Goal: Obtain resource: Obtain resource

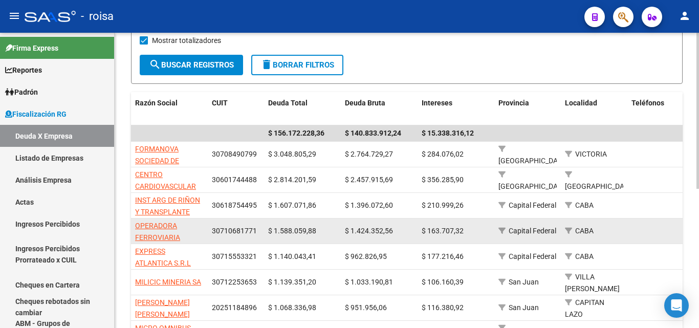
scroll to position [205, 0]
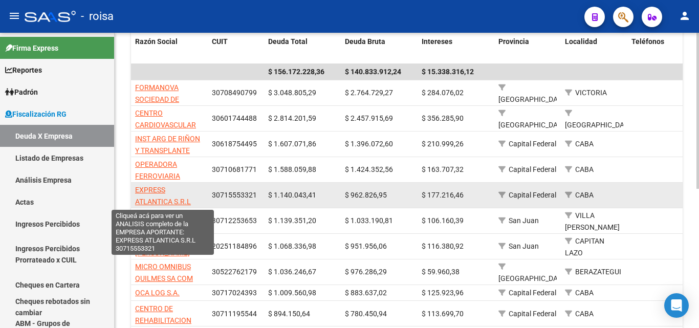
click at [145, 190] on span "EXPRESS ATLANTICA S.R.L" at bounding box center [163, 196] width 56 height 20
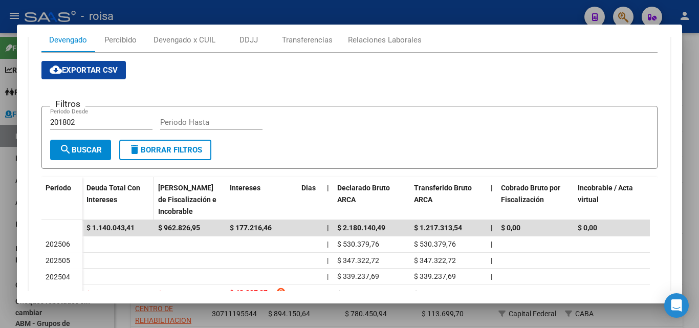
scroll to position [154, 0]
click at [91, 121] on input "201802" at bounding box center [101, 121] width 102 height 9
type input "202501"
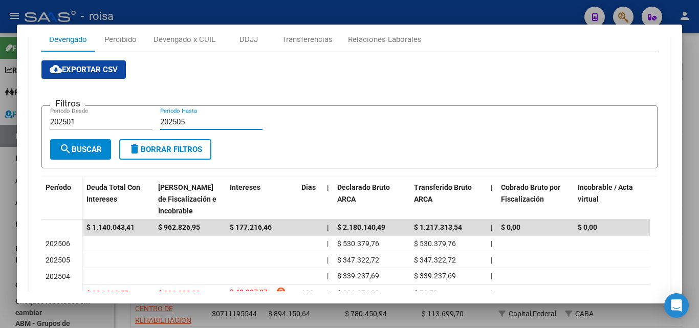
type input "202505"
click at [81, 149] on span "search Buscar" at bounding box center [80, 149] width 42 height 9
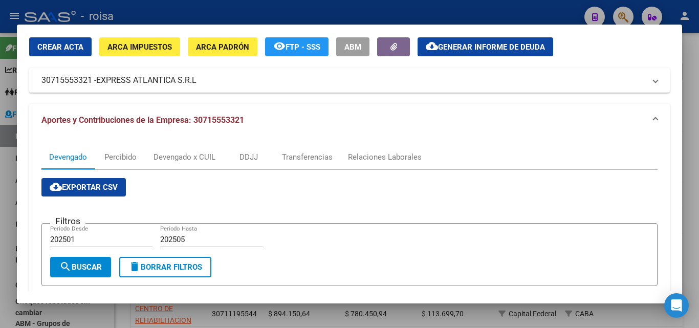
scroll to position [0, 0]
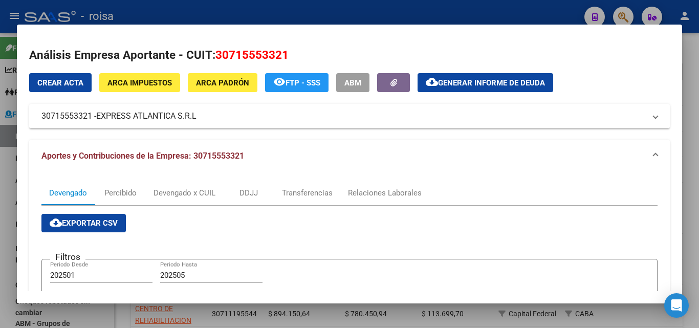
click at [512, 82] on span "Generar informe de deuda" at bounding box center [491, 82] width 107 height 9
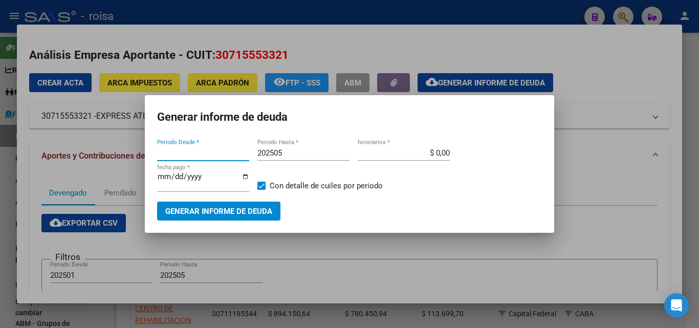
type input "201802"
click at [194, 153] on input "201802" at bounding box center [203, 152] width 92 height 9
type input "202501"
click at [438, 149] on input "$ 0,00" at bounding box center [404, 152] width 92 height 9
type input "$ 10,00"
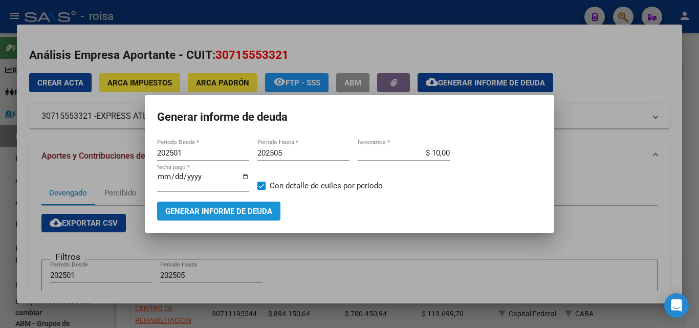
click at [208, 211] on span "Generar informe de deuda" at bounding box center [218, 211] width 107 height 9
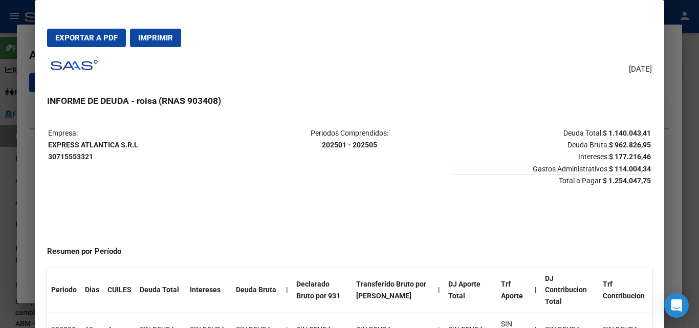
drag, startPoint x: 47, startPoint y: 143, endPoint x: 150, endPoint y: 148, distance: 104.1
click at [150, 148] on mat-dialog-content "Empresa: EXPRESS ATLANTICA S.R.L 30715553321 Periodos Comprendidos: 202501 - 20…" at bounding box center [349, 234] width 629 height 236
click at [101, 116] on mat-dialog-content "Empresa: EXPRESS ATLANTICA S.R.L 30715553321 Periodos Comprendidos: 202501 - 20…" at bounding box center [349, 234] width 629 height 236
drag, startPoint x: 47, startPoint y: 142, endPoint x: 73, endPoint y: 147, distance: 26.0
click at [73, 147] on table "Empresa: EXPRESS ATLANTICA S.R.L 30715553321 Periodos Comprendidos: 202501 - 20…" at bounding box center [349, 156] width 604 height 61
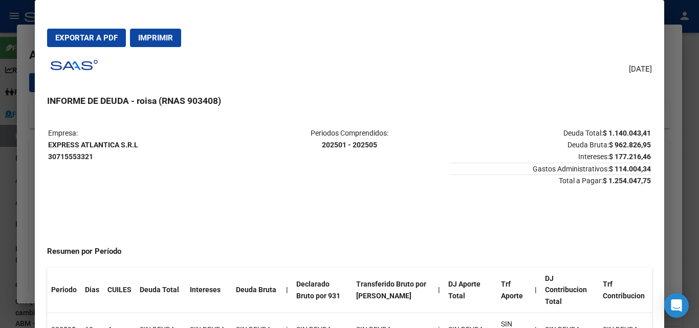
click at [113, 122] on mat-dialog-content "Empresa: EXPRESS ATLANTICA S.R.L 30715553321 Periodos Comprendidos: 202501 - 20…" at bounding box center [349, 234] width 629 height 236
drag, startPoint x: 49, startPoint y: 142, endPoint x: 142, endPoint y: 145, distance: 93.2
click at [142, 145] on p "Empresa: EXPRESS ATLANTICA S.R.L 30715553321" at bounding box center [148, 144] width 200 height 35
copy strong "EXPRESS ATLANTICA S.R.L"
click at [94, 39] on span "Exportar a PDF" at bounding box center [86, 37] width 62 height 9
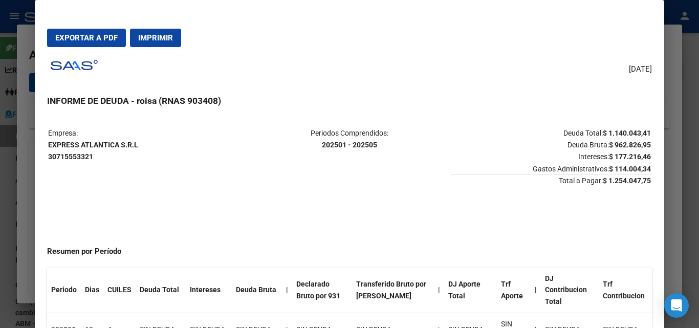
click at [25, 184] on div at bounding box center [349, 164] width 699 height 328
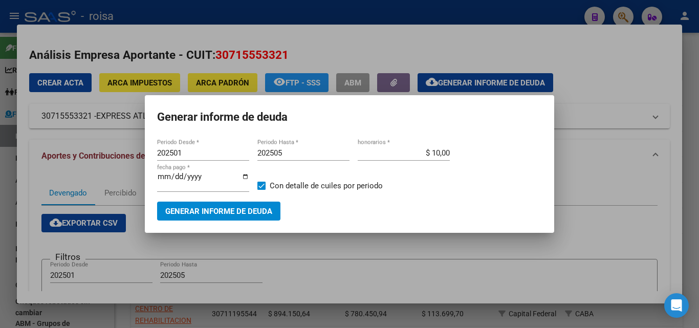
click at [28, 179] on div at bounding box center [349, 164] width 699 height 328
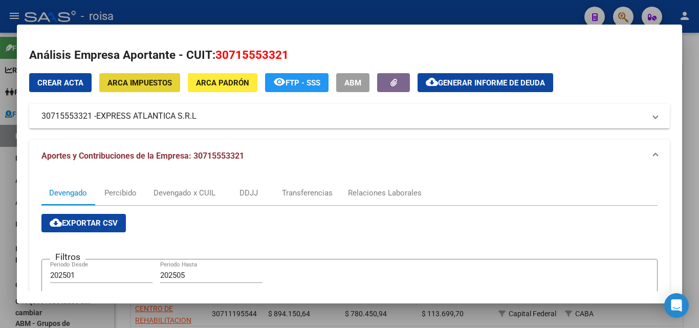
click at [147, 82] on span "ARCA Impuestos" at bounding box center [139, 82] width 64 height 9
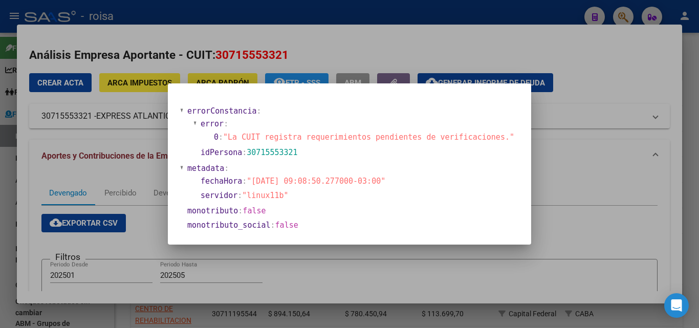
click at [626, 63] on div at bounding box center [349, 164] width 699 height 328
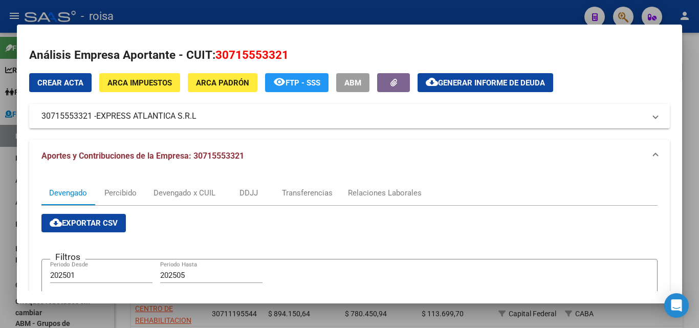
drag, startPoint x: 42, startPoint y: 117, endPoint x: 91, endPoint y: 120, distance: 49.3
click at [91, 120] on mat-panel-title "30715553321 - EXPRESS ATLANTICA S.R.L" at bounding box center [343, 116] width 604 height 12
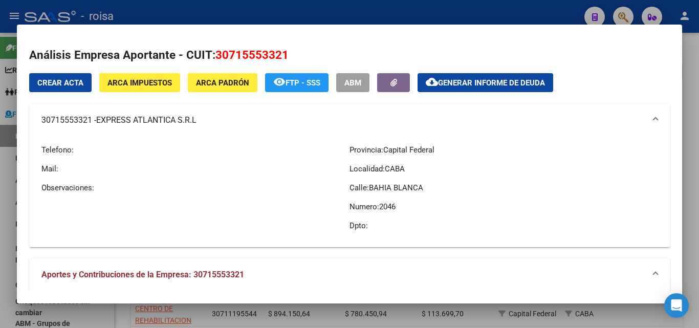
copy mat-panel-title "30715553321"
drag, startPoint x: 100, startPoint y: 123, endPoint x: 198, endPoint y: 121, distance: 97.8
click at [197, 121] on span "EXPRESS ATLANTICA S.R.L" at bounding box center [146, 120] width 100 height 12
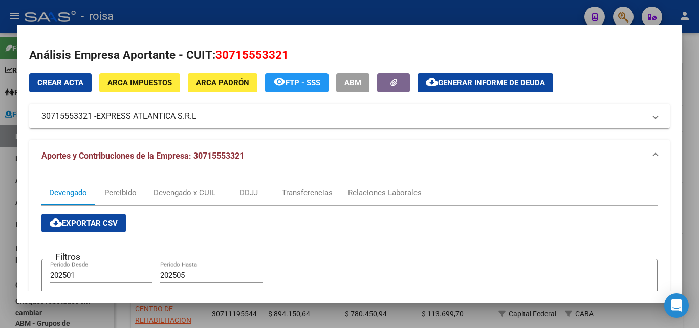
copy span "EXPRESS ATLANTICA S.R.L"
click at [140, 84] on span "ARCA Impuestos" at bounding box center [139, 82] width 64 height 9
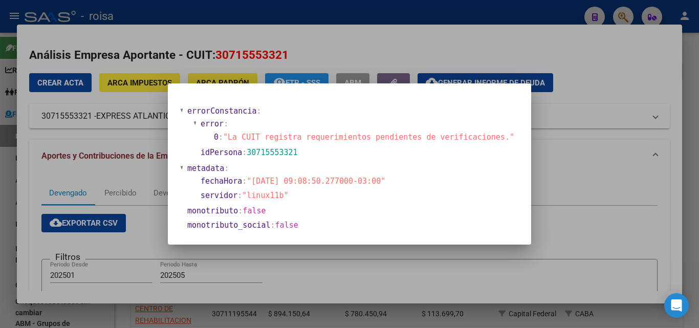
click at [589, 178] on div at bounding box center [349, 164] width 699 height 328
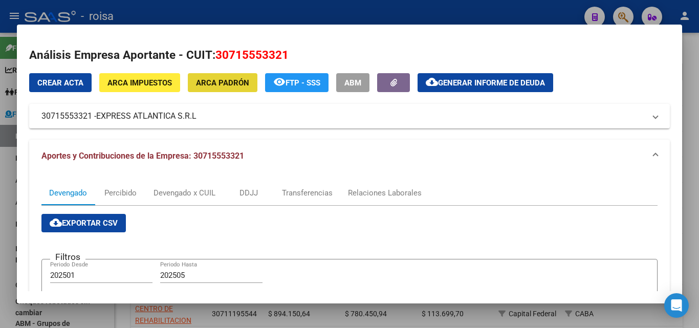
click at [225, 85] on span "ARCA Padrón" at bounding box center [222, 82] width 53 height 9
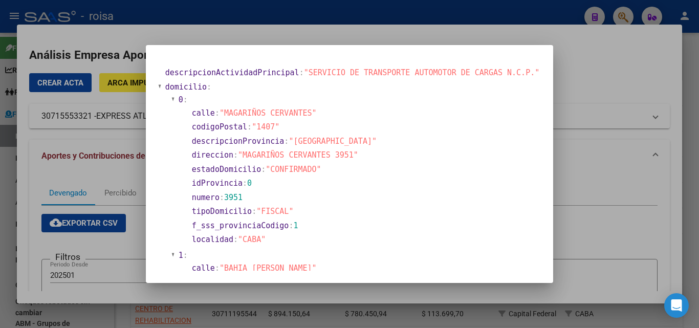
click at [599, 187] on div at bounding box center [349, 164] width 699 height 328
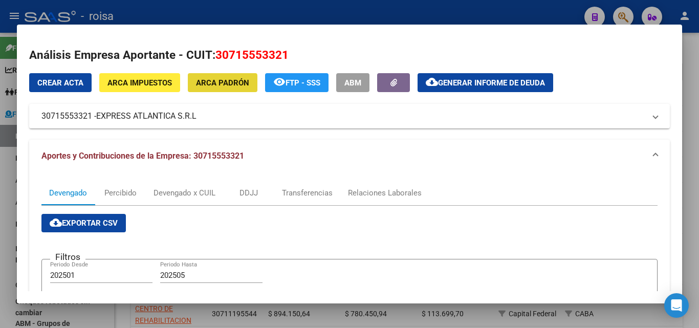
click at [221, 88] on button "ARCA Padrón" at bounding box center [223, 82] width 70 height 19
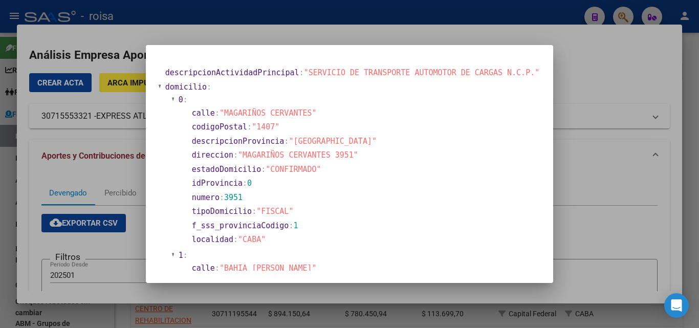
click at [591, 165] on div at bounding box center [349, 164] width 699 height 328
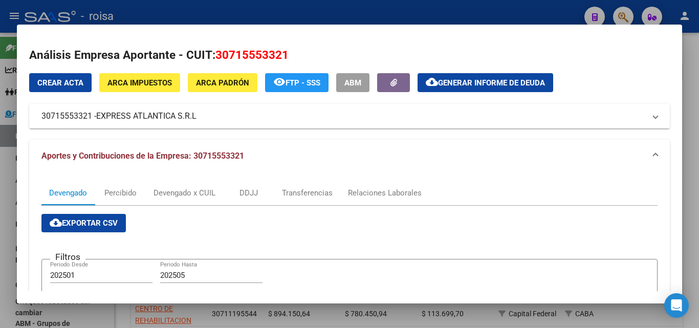
click at [10, 177] on div at bounding box center [349, 164] width 699 height 328
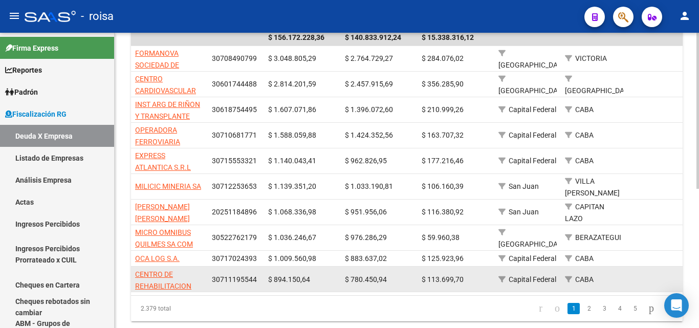
scroll to position [256, 0]
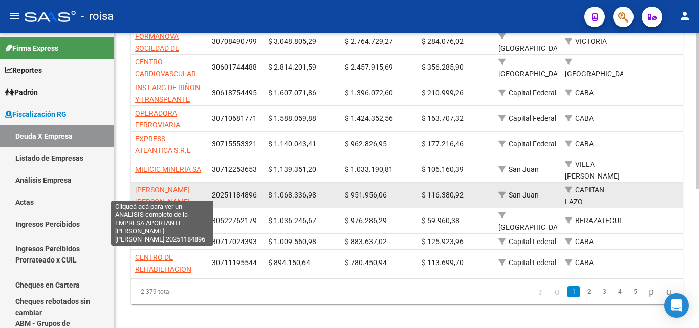
click at [157, 186] on span "[PERSON_NAME] [PERSON_NAME]" at bounding box center [162, 196] width 55 height 20
type textarea "20251184896"
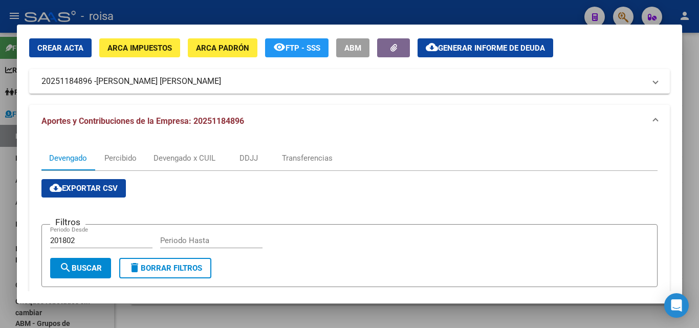
scroll to position [51, 0]
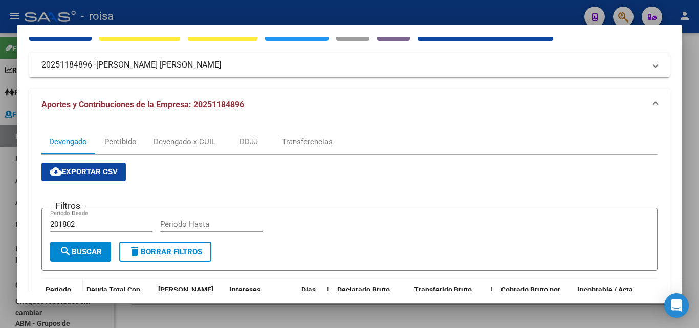
click at [87, 225] on input "201802" at bounding box center [101, 224] width 102 height 9
type input "202501"
type input "202505"
click at [83, 253] on span "search Buscar" at bounding box center [80, 251] width 42 height 9
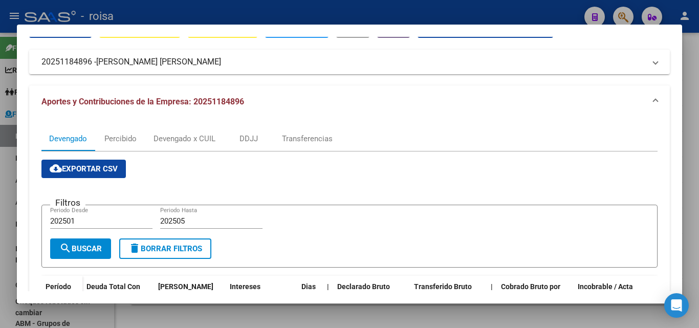
scroll to position [0, 0]
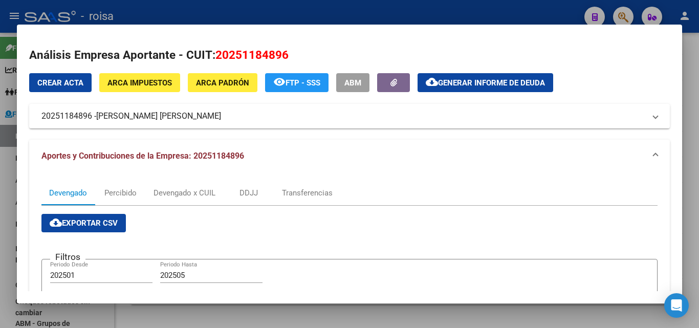
click at [506, 88] on button "cloud_download Generar informe de deuda" at bounding box center [486, 82] width 136 height 19
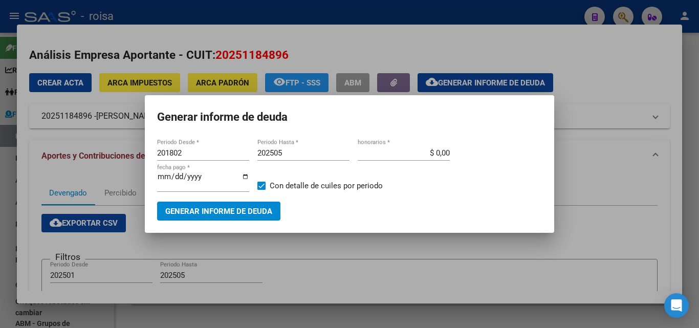
click at [191, 147] on div "201802 Periodo Desde *" at bounding box center [203, 152] width 92 height 15
type input "202501"
click at [438, 152] on input "$ 0,00" at bounding box center [404, 152] width 92 height 9
type input "$ 10,00"
click at [217, 210] on span "Generar informe de deuda" at bounding box center [218, 211] width 107 height 9
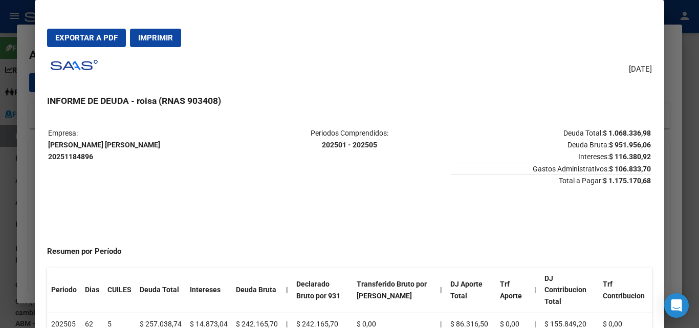
drag, startPoint x: 48, startPoint y: 142, endPoint x: 146, endPoint y: 153, distance: 98.9
click at [146, 153] on p "Empresa: LUCERO CARLOS ENRIQUE 20251184896" at bounding box center [148, 144] width 200 height 35
copy strong "LUCERO CARLOS ENRIQUE 20251184896"
click at [93, 40] on span "Exportar a PDF" at bounding box center [86, 37] width 62 height 9
click at [28, 200] on div at bounding box center [349, 164] width 699 height 328
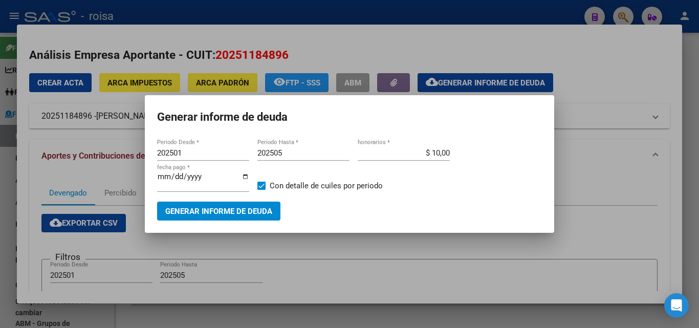
click at [2, 185] on div at bounding box center [349, 164] width 699 height 328
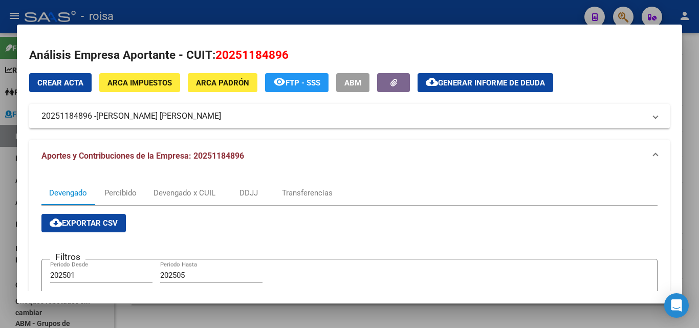
click at [147, 86] on span "ARCA Impuestos" at bounding box center [139, 82] width 64 height 9
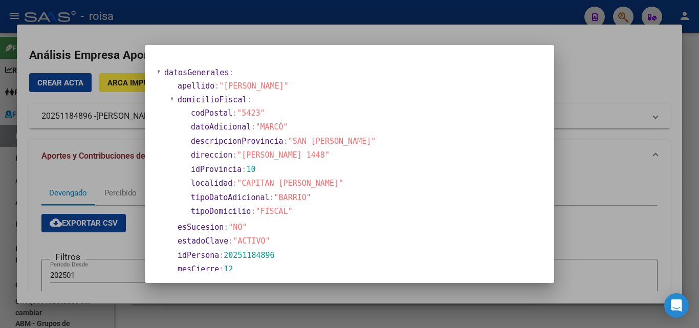
click at [630, 73] on div at bounding box center [349, 164] width 699 height 328
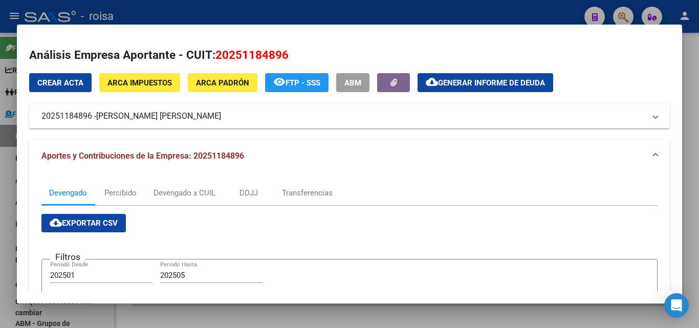
drag, startPoint x: 67, startPoint y: 118, endPoint x: 104, endPoint y: 117, distance: 37.4
click at [102, 117] on mat-panel-title "20251184896 - LUCERO CARLOS ENRIQUE" at bounding box center [343, 116] width 604 height 12
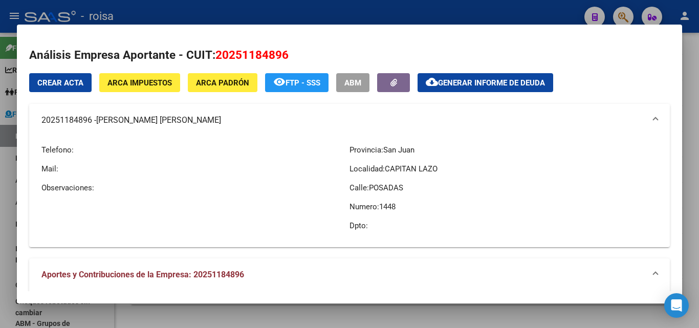
click at [510, 123] on mat-panel-title "20251184896 - LUCERO CARLOS ENRIQUE" at bounding box center [343, 120] width 604 height 12
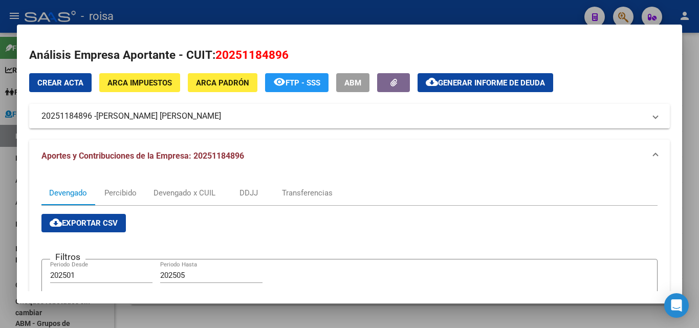
drag, startPoint x: 34, startPoint y: 118, endPoint x: 202, endPoint y: 126, distance: 168.1
click at [202, 126] on mat-expansion-panel-header "20251184896 - LUCERO CARLOS ENRIQUE" at bounding box center [349, 116] width 641 height 25
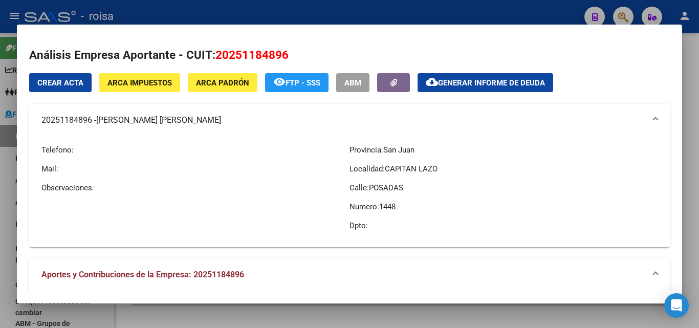
copy mat-panel-title "20251184896 - LUCERO CARLOS ENRIQUE"
click at [8, 164] on div at bounding box center [349, 164] width 699 height 328
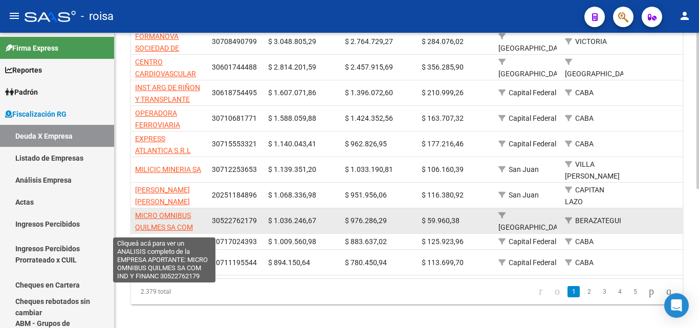
click at [174, 211] on span "MICRO OMNIBUS QUILMES SA COM IND Y FINANC" at bounding box center [164, 227] width 58 height 32
type textarea "30522762179"
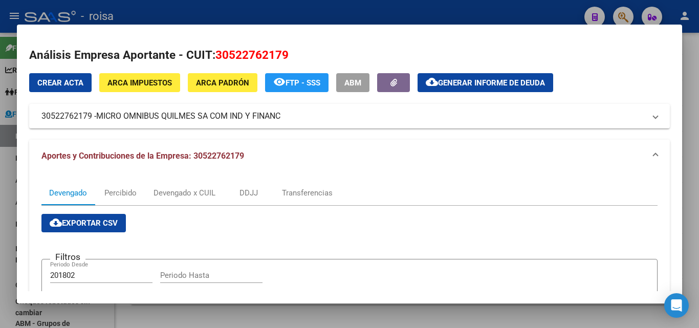
drag, startPoint x: 174, startPoint y: 209, endPoint x: 515, endPoint y: 157, distance: 344.8
click at [515, 157] on mat-panel-title "Aportes y Contribuciones de la Empresa: 30522762179" at bounding box center [343, 156] width 604 height 12
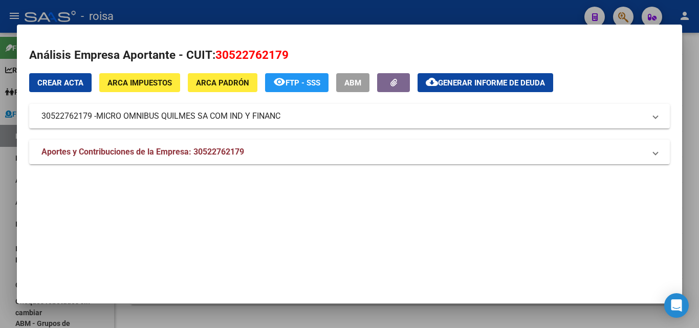
click at [0, 215] on div at bounding box center [349, 164] width 699 height 328
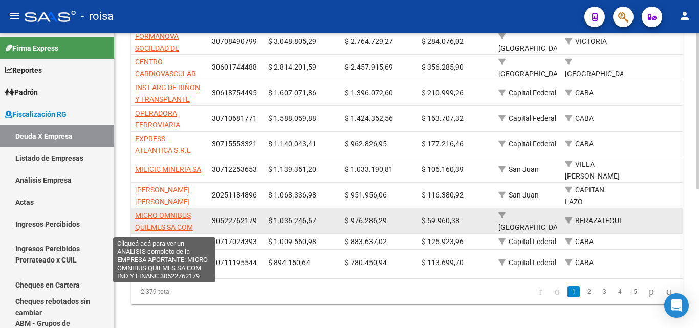
click at [174, 211] on span "MICRO OMNIBUS QUILMES SA COM IND Y FINANC" at bounding box center [164, 227] width 58 height 32
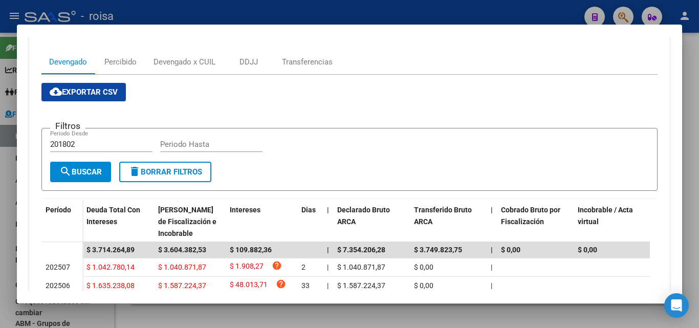
scroll to position [154, 0]
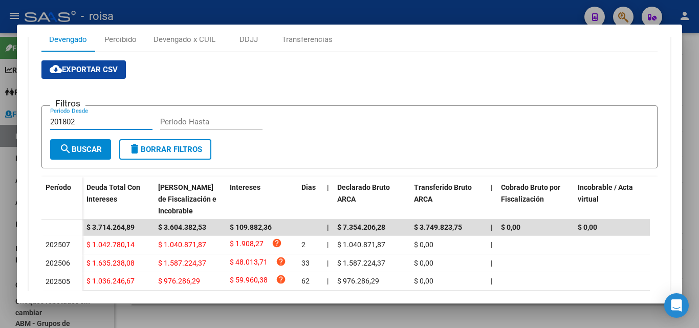
click at [85, 123] on input "201802" at bounding box center [101, 121] width 102 height 9
type input "202501"
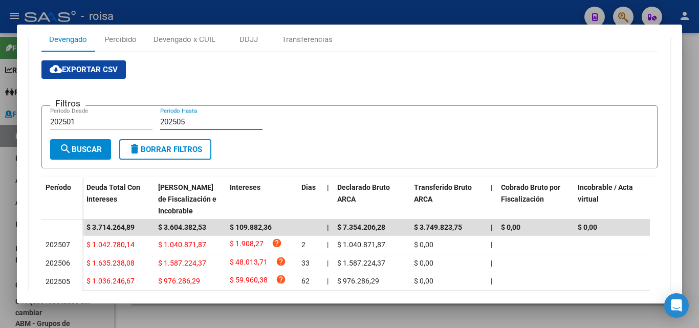
type input "202505"
click at [94, 153] on span "search Buscar" at bounding box center [80, 149] width 42 height 9
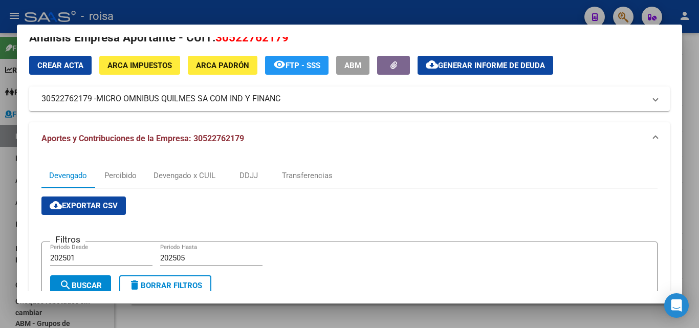
scroll to position [0, 0]
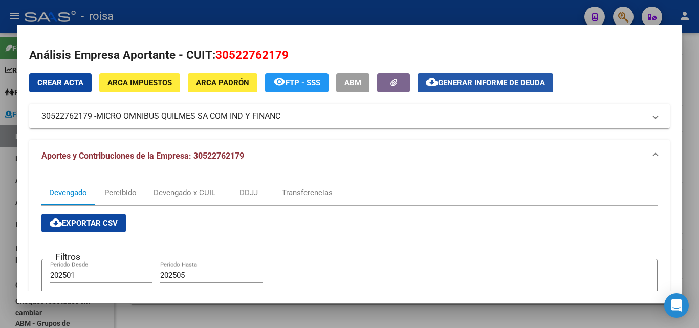
click at [492, 82] on span "Generar informe de deuda" at bounding box center [491, 82] width 107 height 9
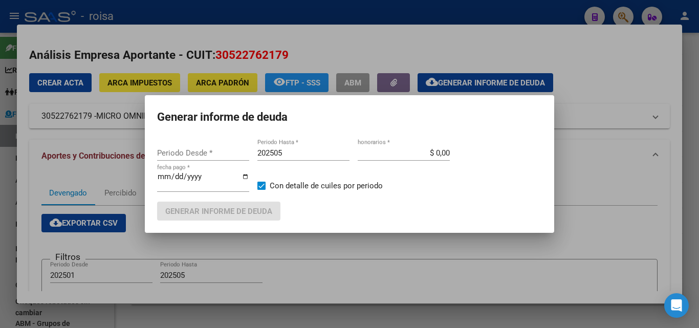
type input "201802"
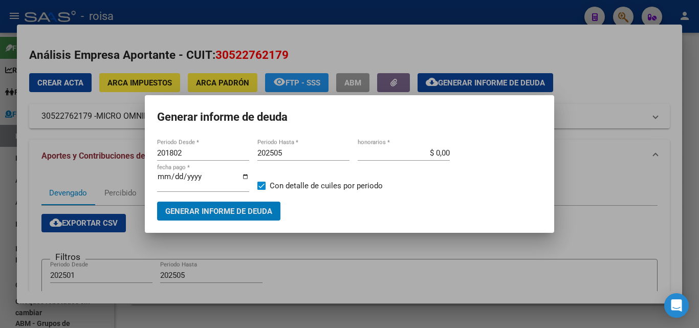
click at [192, 153] on input "201802" at bounding box center [203, 152] width 92 height 9
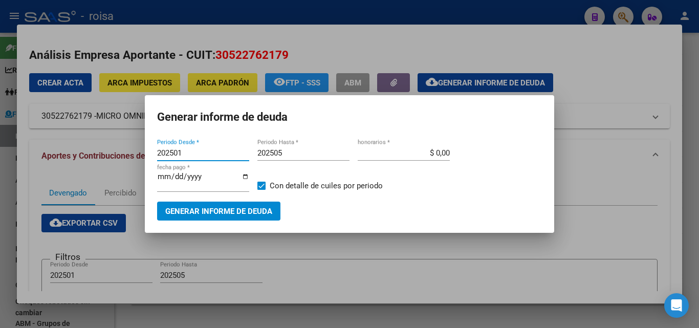
type input "202501"
click at [438, 150] on input "$ 0,00" at bounding box center [404, 152] width 92 height 9
type input "$ 10,00"
click at [244, 215] on span "Generar informe de deuda" at bounding box center [218, 211] width 107 height 9
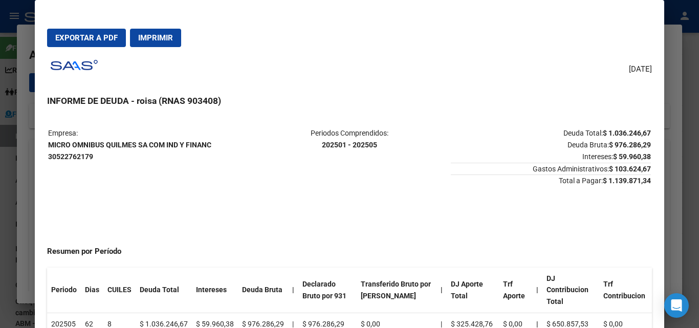
drag, startPoint x: 49, startPoint y: 145, endPoint x: 145, endPoint y: 158, distance: 96.6
click at [145, 158] on p "Empresa: MICRO OMNIBUS QUILMES SA COM IND Y FINANC 30522762179" at bounding box center [148, 144] width 200 height 35
copy strong "MICRO OMNIBUS QUILMES SA COM IND Y FINANC 30522762179"
click at [106, 40] on span "Exportar a PDF" at bounding box center [86, 37] width 62 height 9
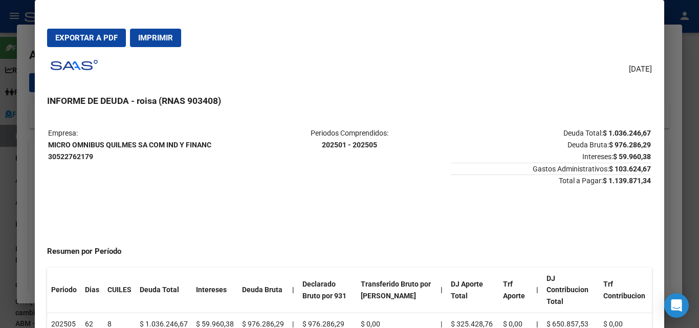
click at [25, 189] on div at bounding box center [349, 164] width 699 height 328
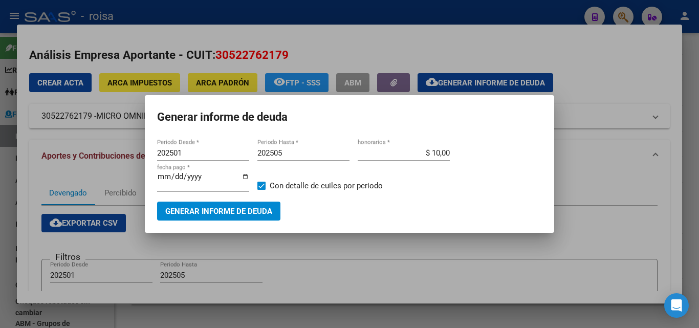
click at [31, 183] on div at bounding box center [349, 164] width 699 height 328
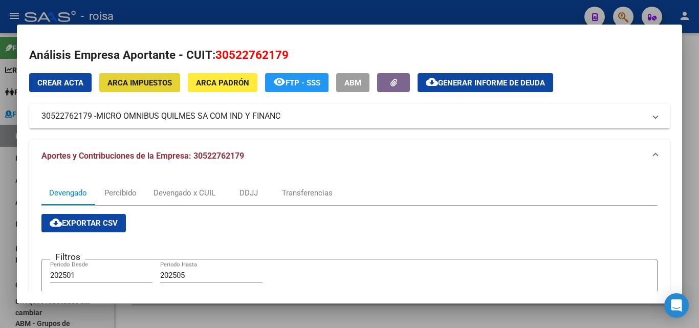
click at [146, 85] on span "ARCA Impuestos" at bounding box center [139, 82] width 64 height 9
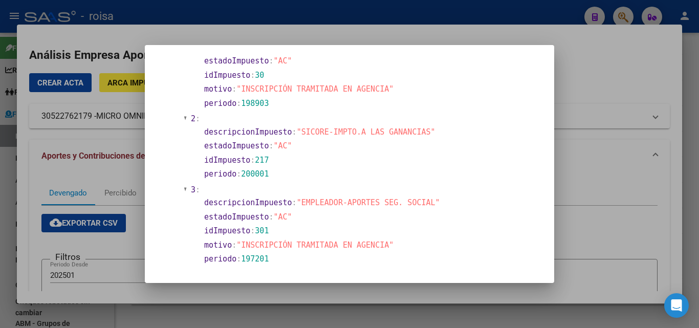
scroll to position [768, 0]
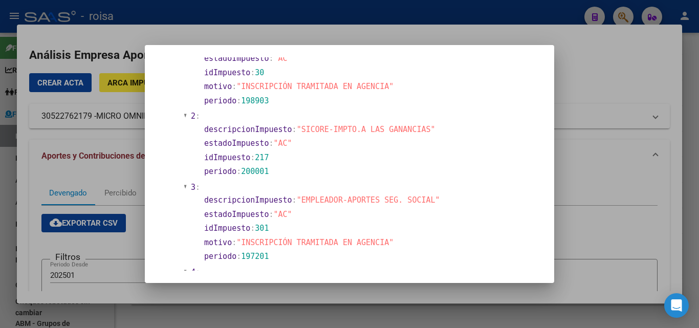
click at [595, 184] on div at bounding box center [349, 164] width 699 height 328
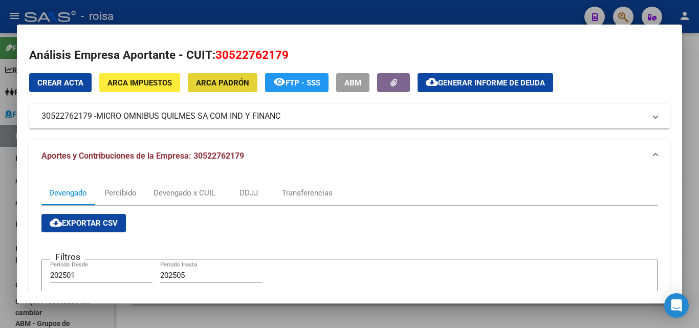
click at [243, 86] on span "ARCA Padrón" at bounding box center [222, 82] width 53 height 9
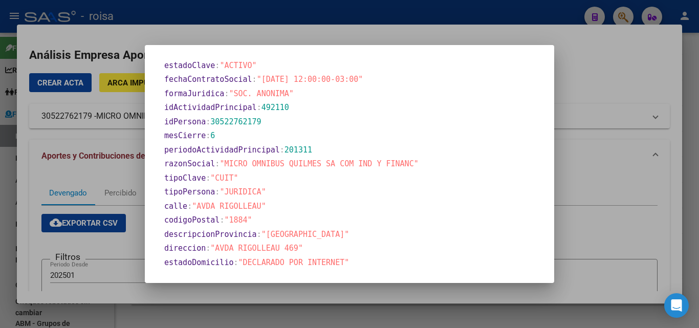
scroll to position [442, 0]
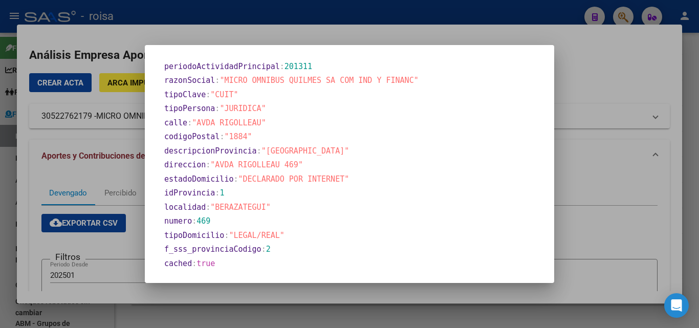
click at [626, 217] on div at bounding box center [349, 164] width 699 height 328
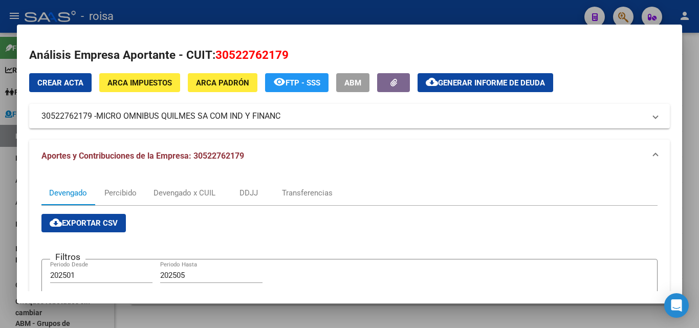
drag, startPoint x: 97, startPoint y: 119, endPoint x: 286, endPoint y: 129, distance: 188.6
click at [286, 129] on div "Crear Acta ARCA Impuestos ARCA Padrón remove_red_eye FTP - SSS ABM cloud_downlo…" at bounding box center [349, 294] width 641 height 442
click at [128, 84] on span "ARCA Impuestos" at bounding box center [139, 82] width 64 height 9
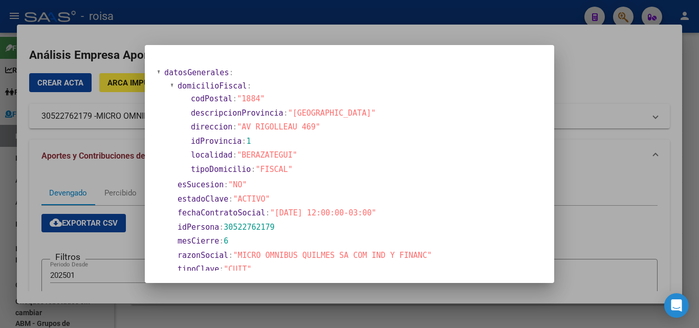
click at [35, 180] on div at bounding box center [349, 164] width 699 height 328
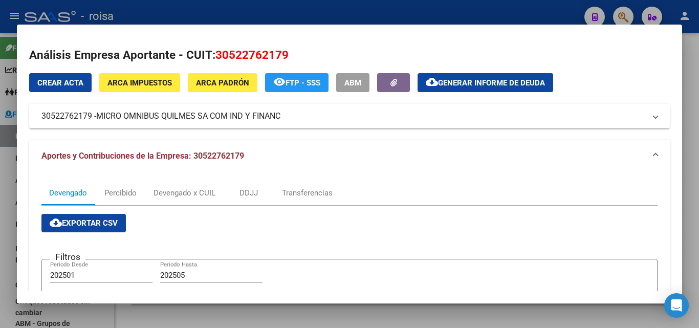
click at [8, 191] on div at bounding box center [349, 164] width 699 height 328
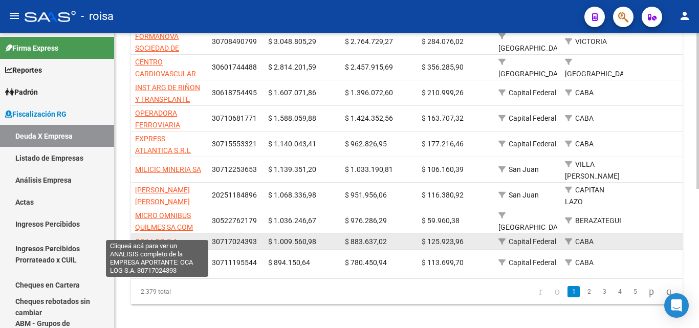
click at [160, 237] on span "OCA LOG S.A." at bounding box center [157, 241] width 45 height 8
type textarea "30717024393"
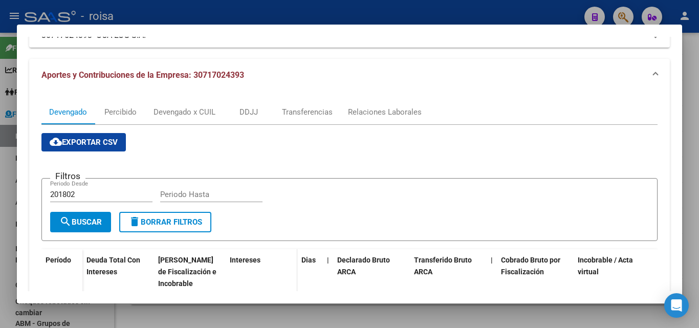
scroll to position [102, 0]
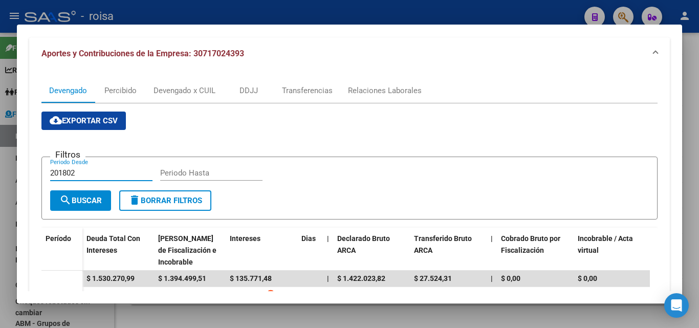
click at [87, 171] on input "201802" at bounding box center [101, 172] width 102 height 9
type input "202501"
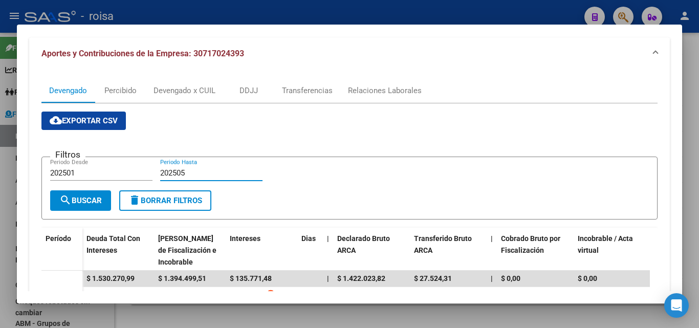
type input "202505"
click at [88, 205] on span "search Buscar" at bounding box center [80, 200] width 42 height 9
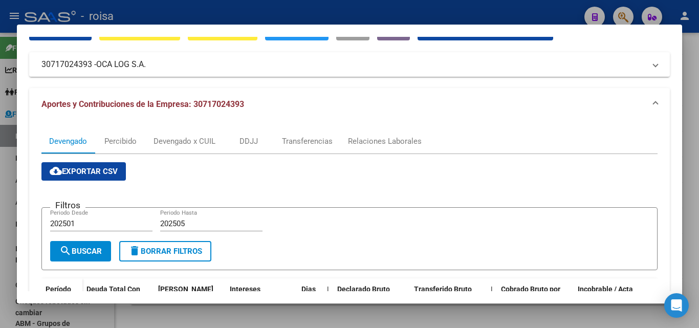
scroll to position [0, 0]
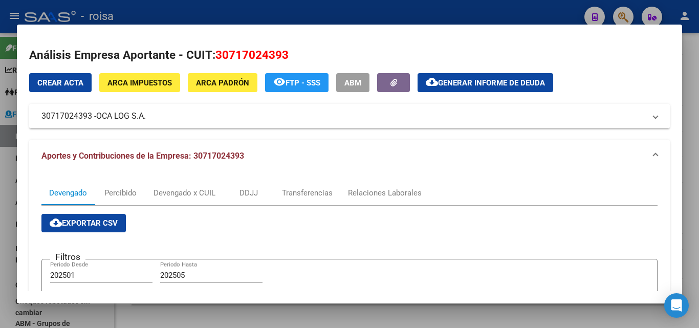
drag, startPoint x: 35, startPoint y: 120, endPoint x: 159, endPoint y: 123, distance: 123.9
click at [159, 123] on mat-expansion-panel-header "30717024393 - OCA LOG S.A." at bounding box center [349, 116] width 641 height 25
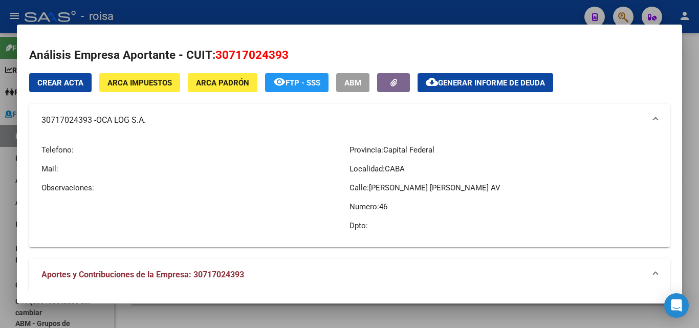
copy mat-panel-title "30717024393 - OCA LOG S.A."
click at [488, 84] on span "Generar informe de deuda" at bounding box center [491, 82] width 107 height 9
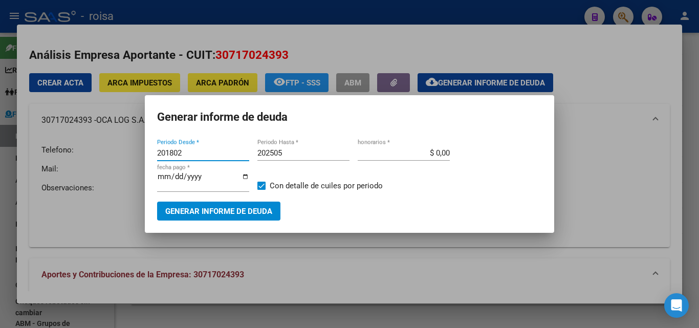
click at [187, 150] on input "201802" at bounding box center [203, 152] width 92 height 9
type input "202501"
click at [438, 149] on input "$ 0,00" at bounding box center [404, 152] width 92 height 9
type input "$ 10,00"
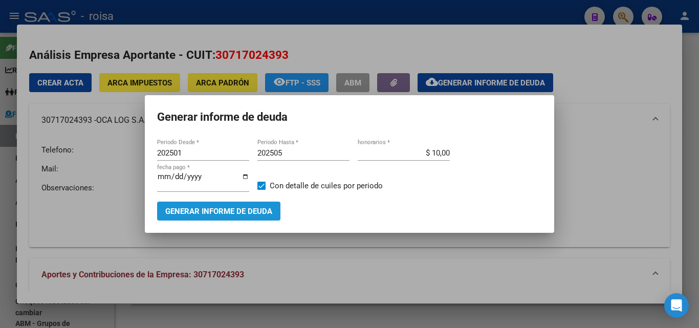
click at [234, 220] on button "Generar informe de deuda" at bounding box center [218, 211] width 123 height 19
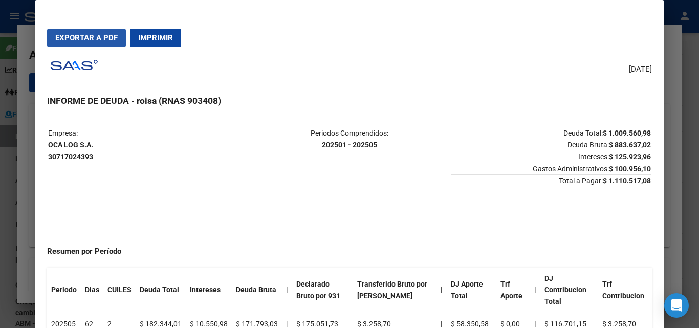
click at [91, 39] on span "Exportar a PDF" at bounding box center [86, 37] width 62 height 9
click at [29, 179] on div at bounding box center [349, 164] width 699 height 328
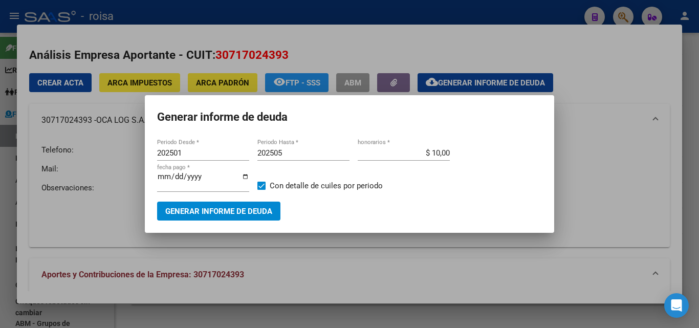
drag, startPoint x: 83, startPoint y: 229, endPoint x: 48, endPoint y: 169, distance: 68.8
click at [83, 226] on div at bounding box center [349, 164] width 699 height 328
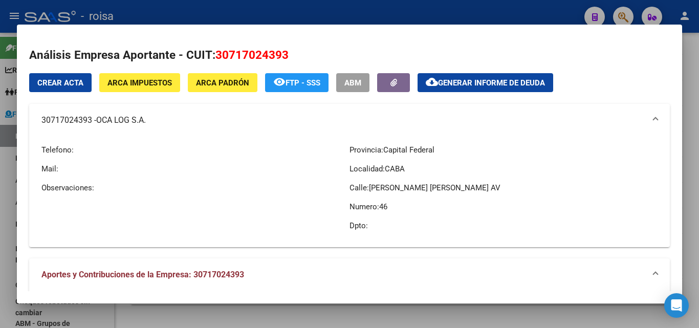
click at [8, 205] on div at bounding box center [349, 164] width 699 height 328
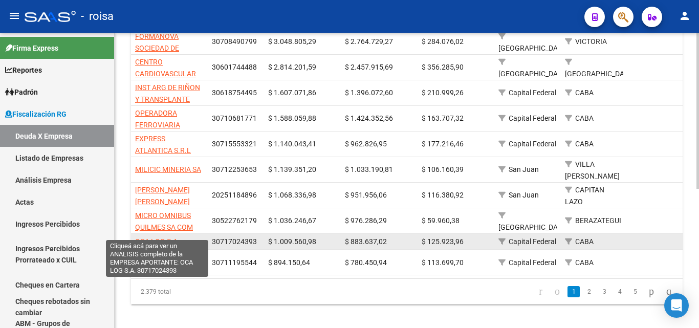
click at [160, 237] on span "OCA LOG S.A." at bounding box center [157, 241] width 45 height 8
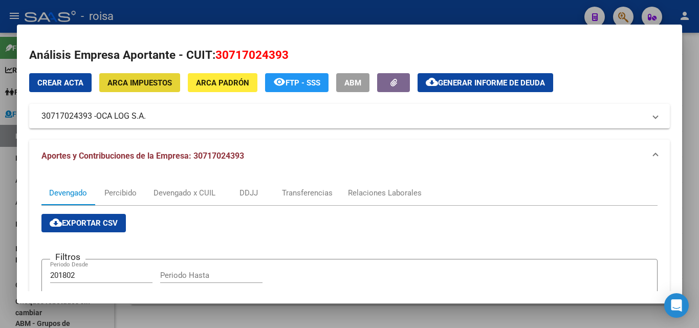
click at [151, 88] on button "ARCA Impuestos" at bounding box center [139, 82] width 81 height 19
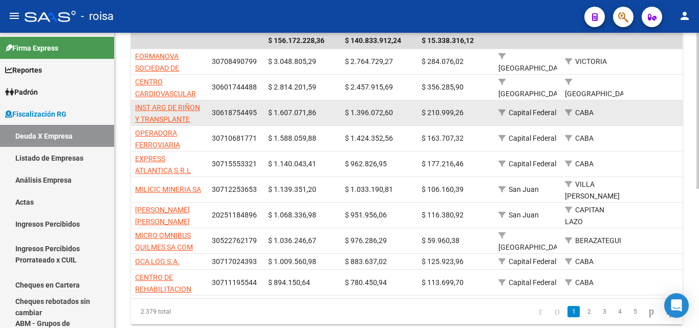
scroll to position [256, 0]
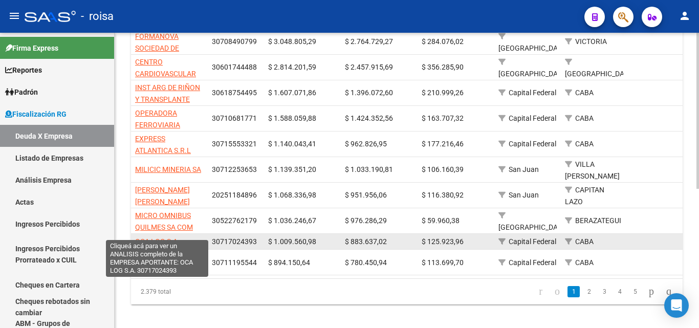
click at [156, 237] on span "OCA LOG S.A." at bounding box center [157, 241] width 45 height 8
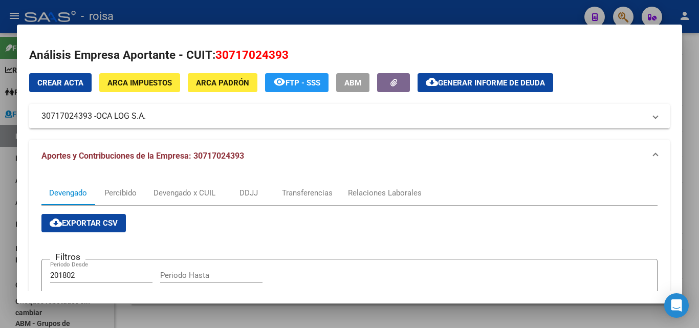
drag, startPoint x: 38, startPoint y: 117, endPoint x: 94, endPoint y: 121, distance: 56.4
click at [94, 121] on mat-expansion-panel-header "30717024393 - OCA LOG S.A." at bounding box center [349, 116] width 641 height 25
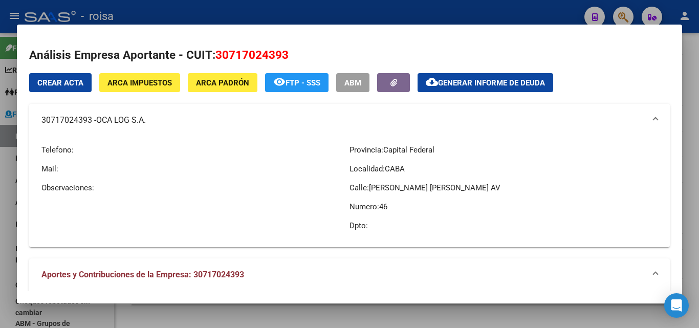
copy mat-panel-title "30717024393"
click at [201, 160] on div "Telefono: Mail: Observaciones:" at bounding box center [195, 188] width 308 height 102
drag, startPoint x: 97, startPoint y: 121, endPoint x: 149, endPoint y: 124, distance: 51.8
click at [149, 124] on mat-panel-title "30717024393 - OCA LOG S.A." at bounding box center [343, 120] width 604 height 12
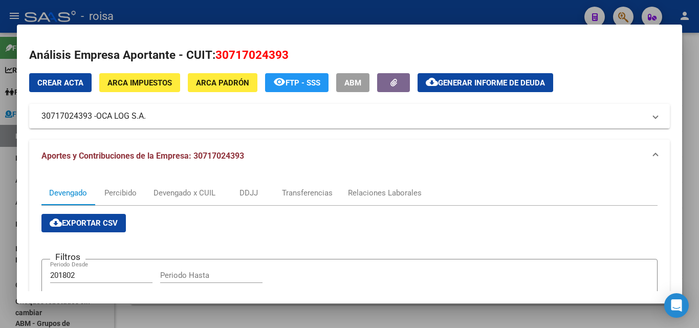
drag, startPoint x: 102, startPoint y: 117, endPoint x: 150, endPoint y: 117, distance: 48.1
click at [150, 117] on mat-panel-title "30717024393 - OCA LOG S.A." at bounding box center [343, 116] width 604 height 12
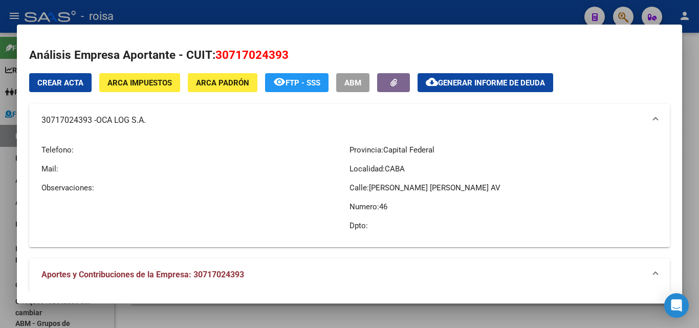
click at [165, 117] on mat-panel-title "30717024393 - OCA LOG S.A." at bounding box center [343, 120] width 604 height 12
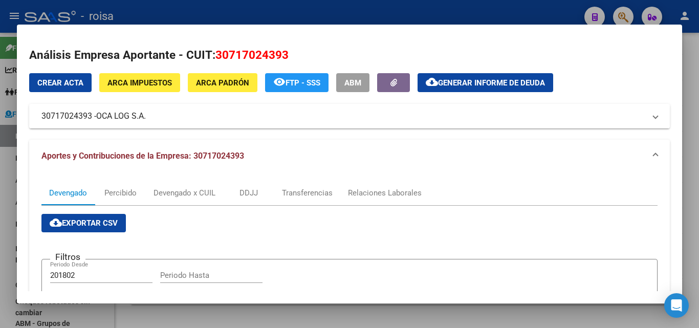
drag, startPoint x: 98, startPoint y: 116, endPoint x: 149, endPoint y: 119, distance: 51.3
click at [149, 119] on mat-panel-title "30717024393 - OCA LOG S.A." at bounding box center [343, 116] width 604 height 12
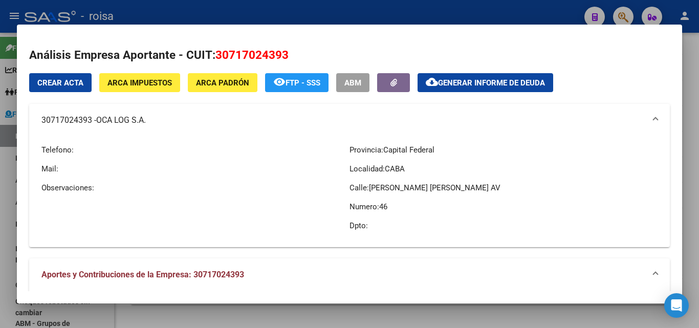
drag, startPoint x: 104, startPoint y: 121, endPoint x: 145, endPoint y: 123, distance: 41.0
click at [145, 123] on span "OCA LOG S.A." at bounding box center [121, 120] width 50 height 12
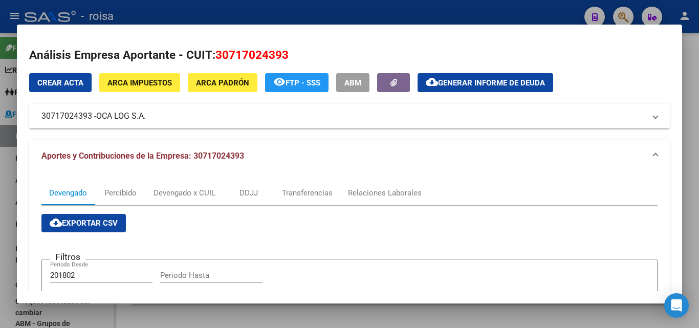
copy span "OCA LOG S.A"
drag, startPoint x: 6, startPoint y: 170, endPoint x: 45, endPoint y: 171, distance: 39.4
click at [5, 170] on div at bounding box center [349, 164] width 699 height 328
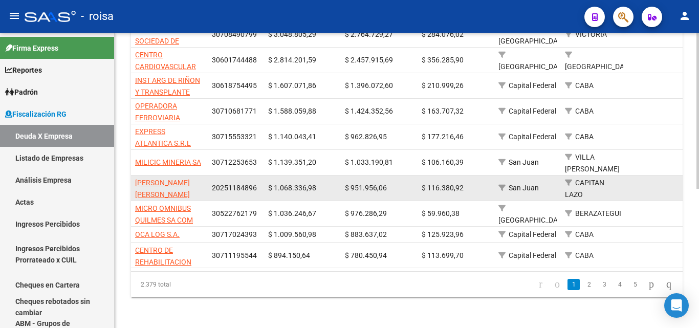
scroll to position [264, 0]
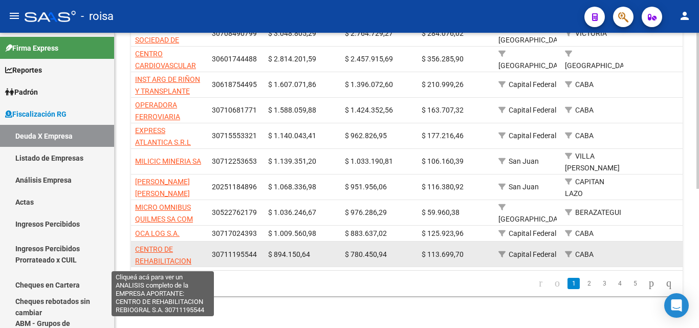
click at [152, 245] on span "CENTRO DE REHABILITACION REBIOGRAL S.A." at bounding box center [163, 261] width 56 height 32
type textarea "30711195544"
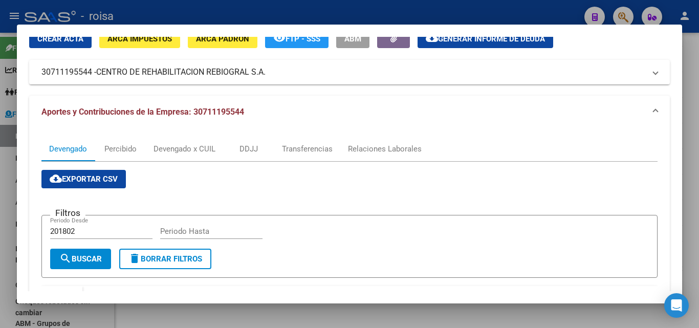
scroll to position [102, 0]
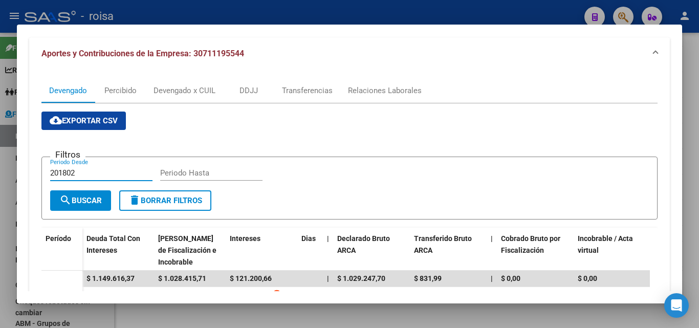
click at [88, 176] on input "201802" at bounding box center [101, 172] width 102 height 9
type input "202501"
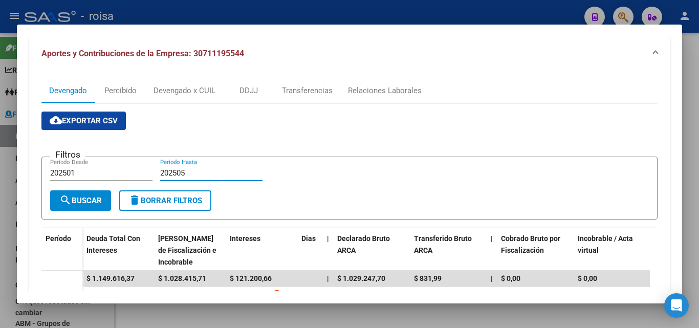
type input "202505"
click at [86, 202] on span "search Buscar" at bounding box center [80, 200] width 42 height 9
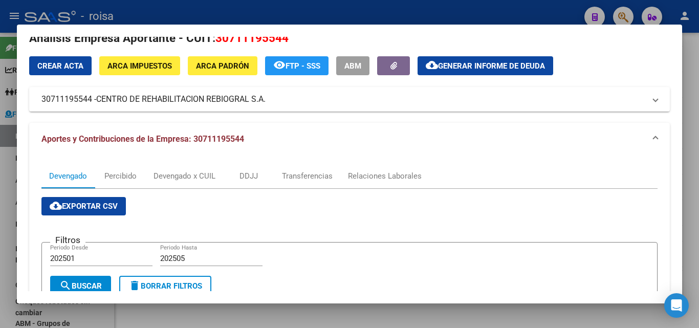
scroll to position [0, 0]
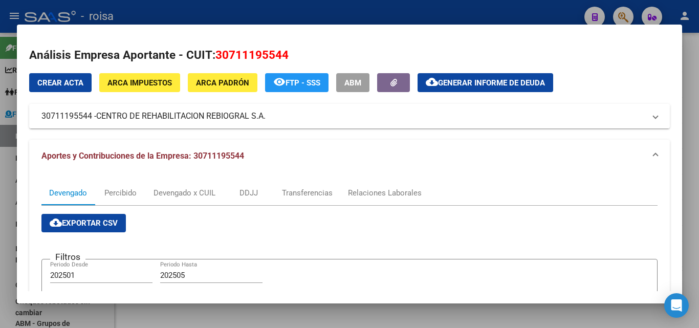
drag, startPoint x: 38, startPoint y: 117, endPoint x: 286, endPoint y: 123, distance: 247.8
click at [286, 123] on mat-expansion-panel-header "30711195544 - CENTRO DE REHABILITACION REBIOGRAL S.A." at bounding box center [349, 116] width 641 height 25
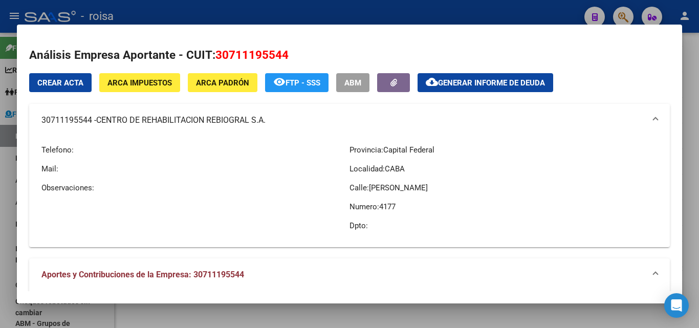
copy mat-panel-title "30711195544 - CENTRO DE REHABILITACION REBIOGRAL S.A."
click at [502, 86] on span "Generar informe de deuda" at bounding box center [491, 82] width 107 height 9
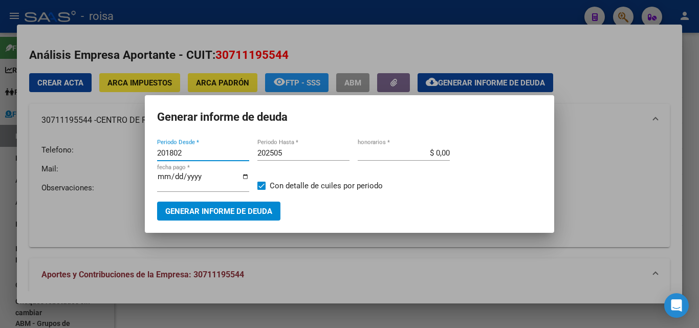
click at [191, 150] on input "201802" at bounding box center [203, 152] width 92 height 9
type input "202501"
click at [439, 152] on input "$ 0,00" at bounding box center [404, 152] width 92 height 9
type input "$ 10,00"
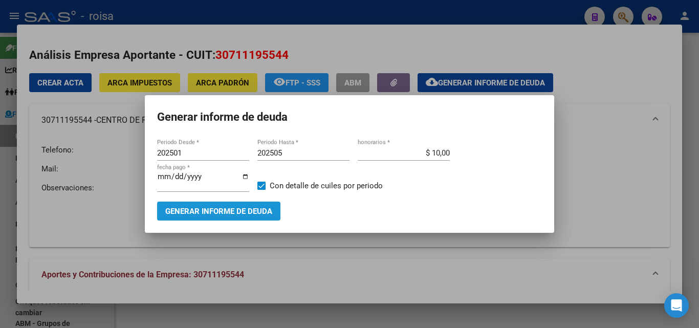
click at [228, 211] on span "Generar informe de deuda" at bounding box center [218, 211] width 107 height 9
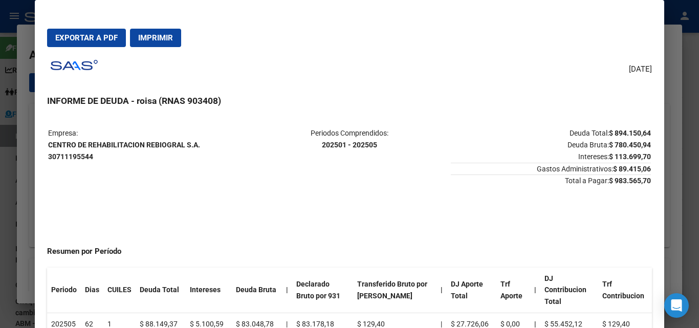
click at [94, 39] on span "Exportar a PDF" at bounding box center [86, 37] width 62 height 9
click at [23, 146] on div at bounding box center [349, 164] width 699 height 328
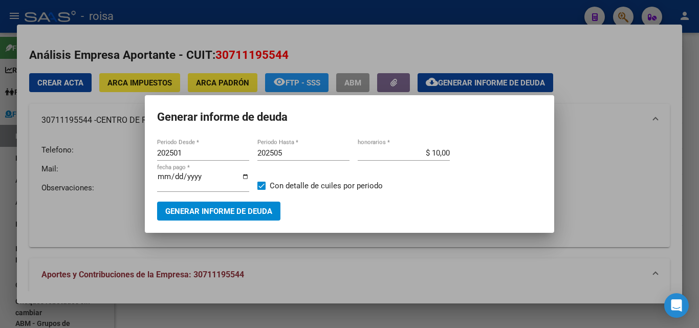
click at [600, 208] on div at bounding box center [349, 164] width 699 height 328
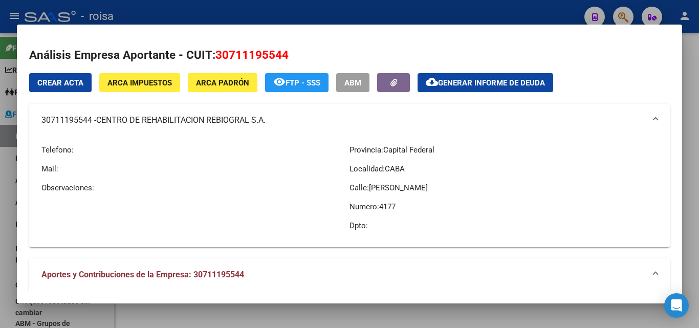
click at [3, 188] on div at bounding box center [349, 164] width 699 height 328
